Goal: Task Accomplishment & Management: Manage account settings

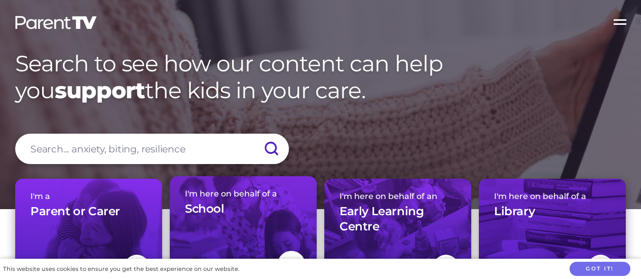
scroll to position [45, 0]
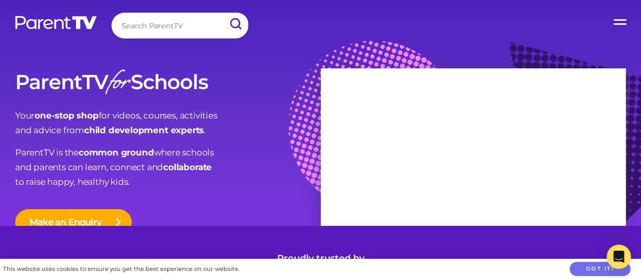
click at [624, 24] on label "Open Menu" at bounding box center [620, 20] width 41 height 41
click at [0, 0] on input "Open Menu" at bounding box center [0, 0] width 0 height 0
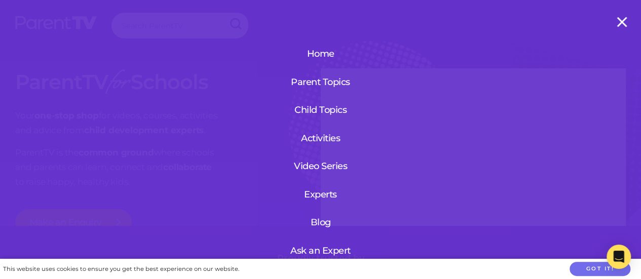
scroll to position [122, 0]
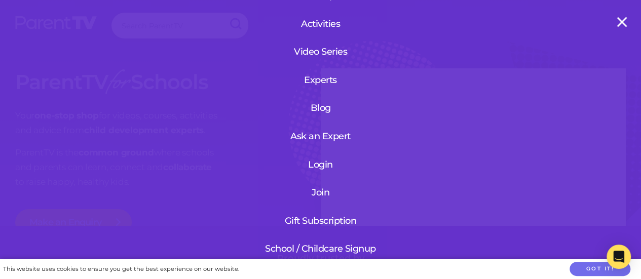
click at [310, 157] on link "Login" at bounding box center [320, 164] width 121 height 26
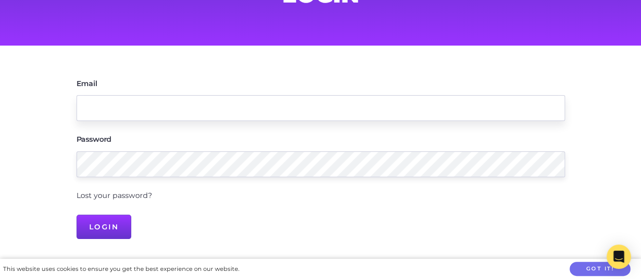
scroll to position [99, 0]
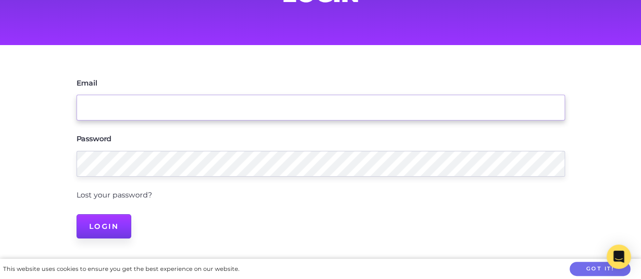
type input "[PERSON_NAME][EMAIL_ADDRESS][DOMAIN_NAME]"
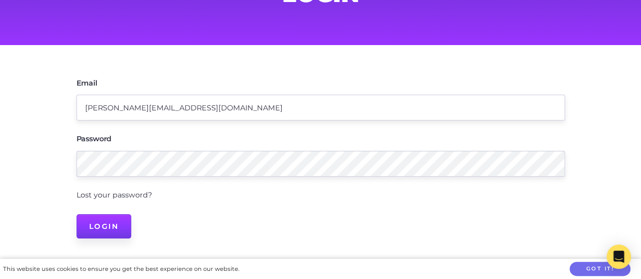
click at [112, 224] on input "Login" at bounding box center [103, 226] width 55 height 24
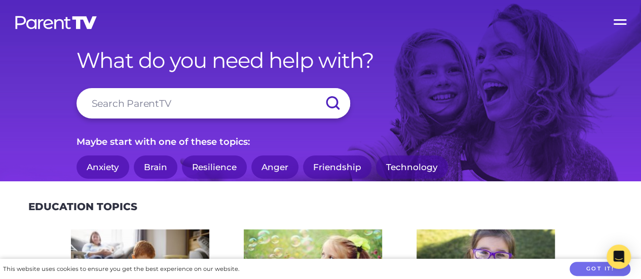
click at [620, 22] on label "Open Menu" at bounding box center [620, 20] width 41 height 41
click at [0, 0] on input "Open Menu" at bounding box center [0, 0] width 0 height 0
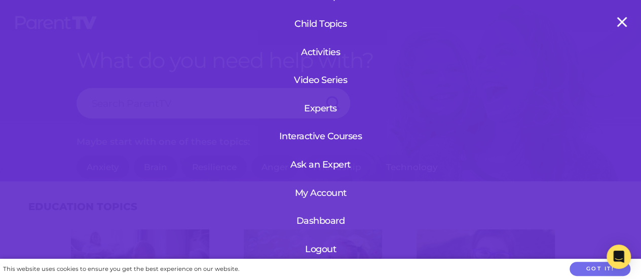
scroll to position [94, 0]
click at [328, 185] on link "My Account" at bounding box center [321, 193] width 62 height 26
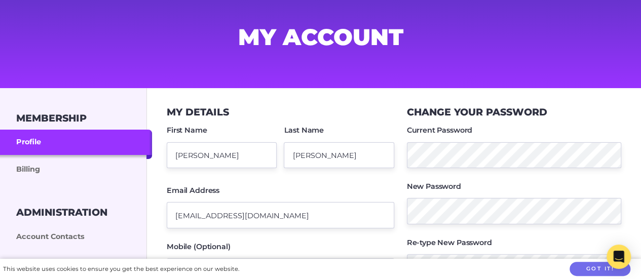
scroll to position [57, 0]
